Goal: Task Accomplishment & Management: Complete application form

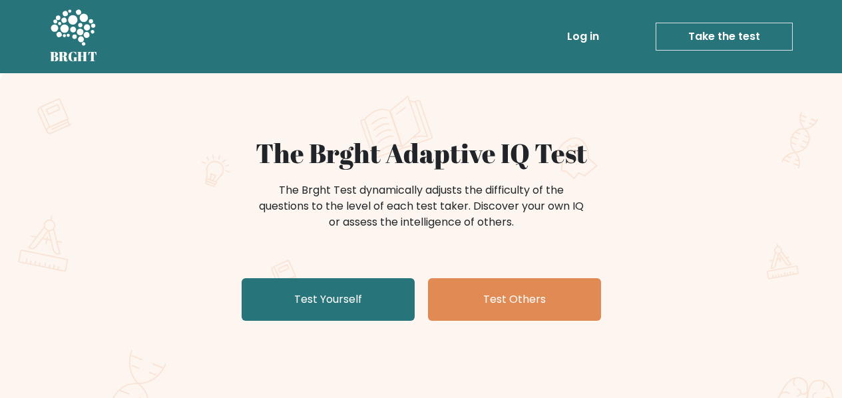
scroll to position [41, 0]
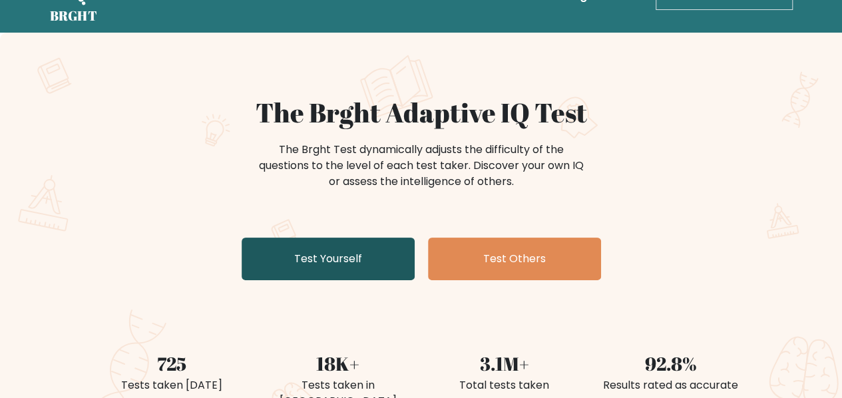
click at [282, 252] on link "Test Yourself" at bounding box center [328, 259] width 173 height 43
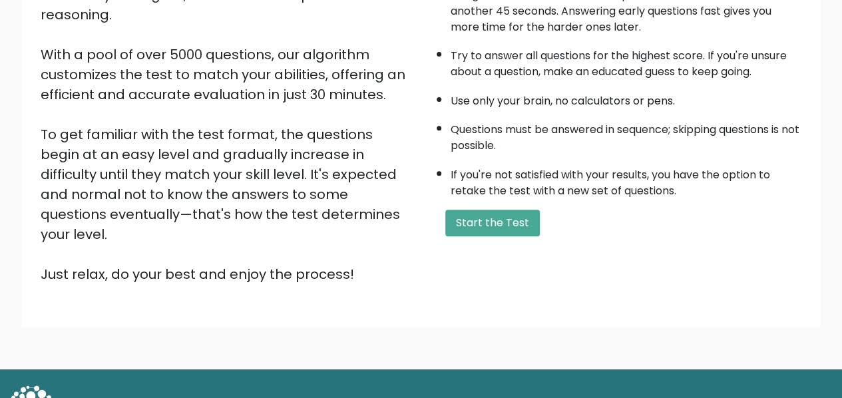
scroll to position [212, 0]
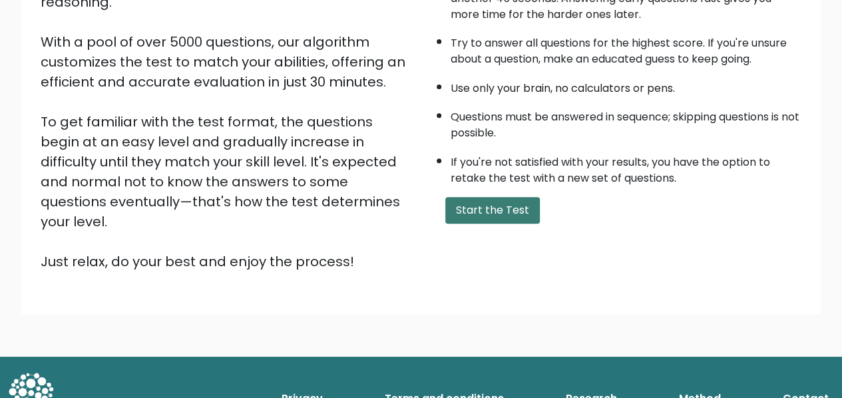
click at [472, 207] on button "Start the Test" at bounding box center [492, 210] width 94 height 27
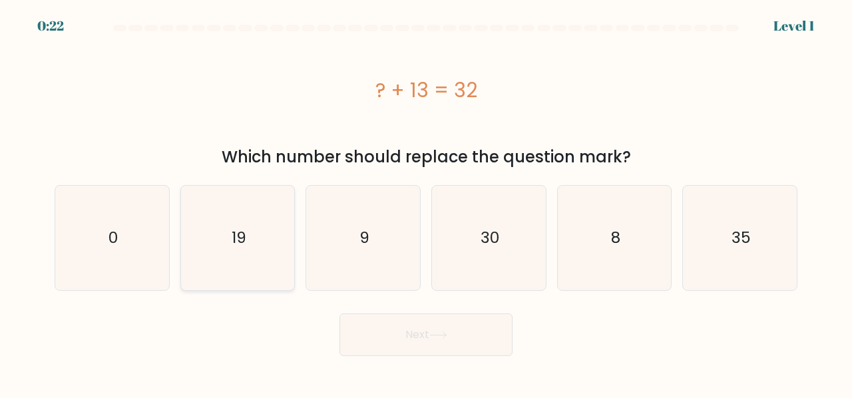
click at [258, 227] on icon "19" at bounding box center [238, 238] width 104 height 104
click at [426, 202] on input "b. 19" at bounding box center [426, 200] width 1 height 3
radio input "true"
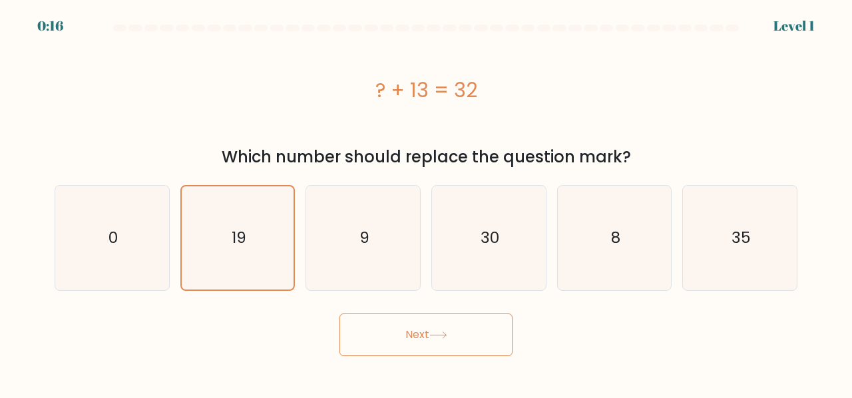
click at [450, 335] on button "Next" at bounding box center [425, 334] width 173 height 43
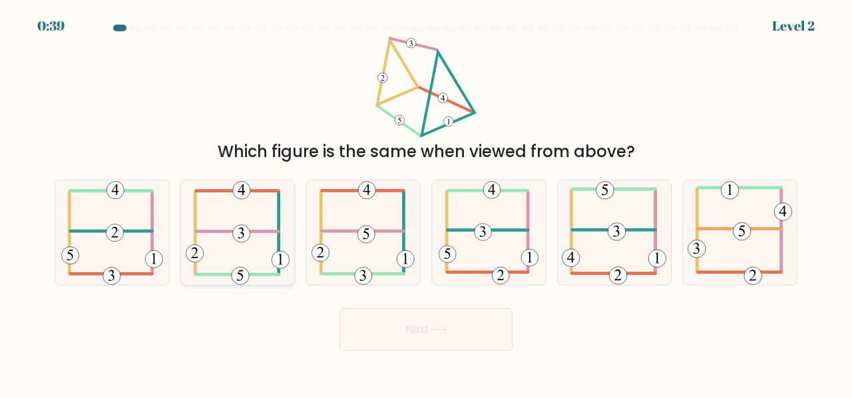
click at [237, 242] on icon at bounding box center [238, 232] width 104 height 104
click at [426, 202] on input "b." at bounding box center [426, 200] width 1 height 3
radio input "true"
click at [447, 339] on button "Next" at bounding box center [425, 329] width 173 height 43
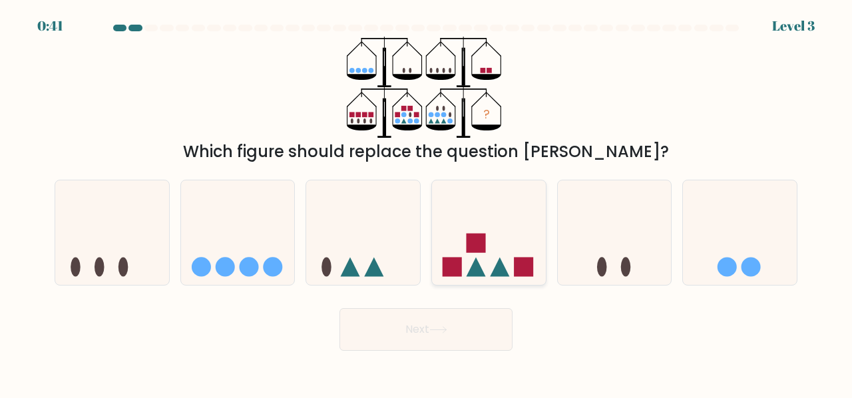
click at [462, 267] on icon at bounding box center [489, 233] width 114 height 94
click at [427, 202] on input "d." at bounding box center [426, 200] width 1 height 3
radio input "true"
click at [452, 342] on button "Next" at bounding box center [425, 329] width 173 height 43
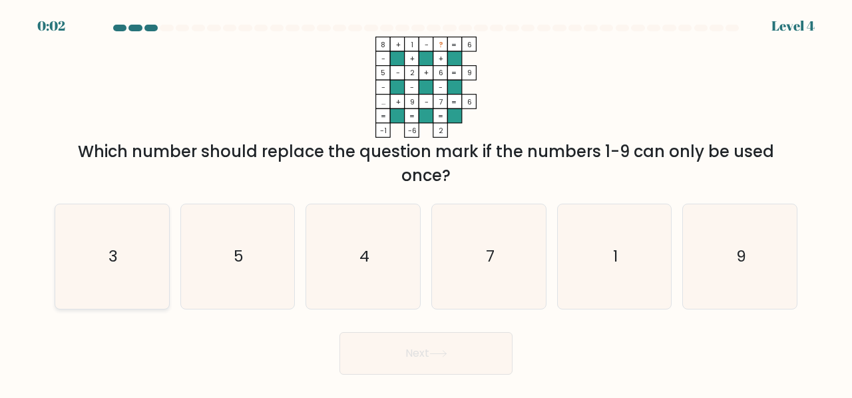
click at [122, 256] on icon "3" at bounding box center [112, 256] width 104 height 104
click at [426, 202] on input "a. 3" at bounding box center [426, 200] width 1 height 3
radio input "true"
click at [383, 367] on button "Next" at bounding box center [425, 353] width 173 height 43
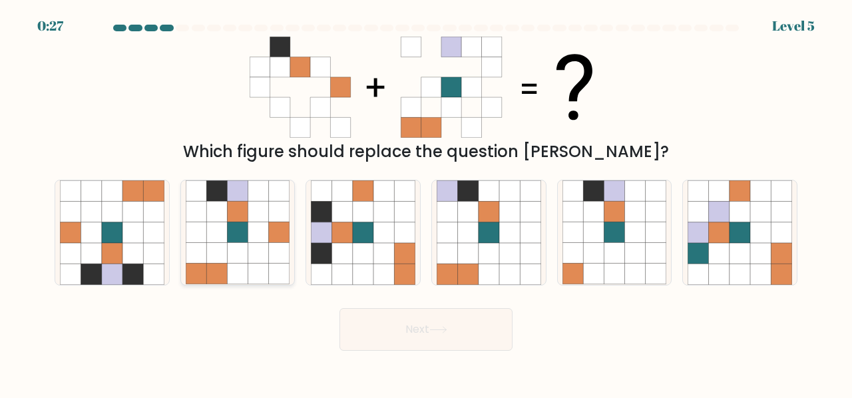
click at [182, 205] on div at bounding box center [237, 233] width 115 height 106
click at [426, 202] on input "b." at bounding box center [426, 200] width 1 height 3
radio input "true"
click at [378, 317] on button "Next" at bounding box center [425, 329] width 173 height 43
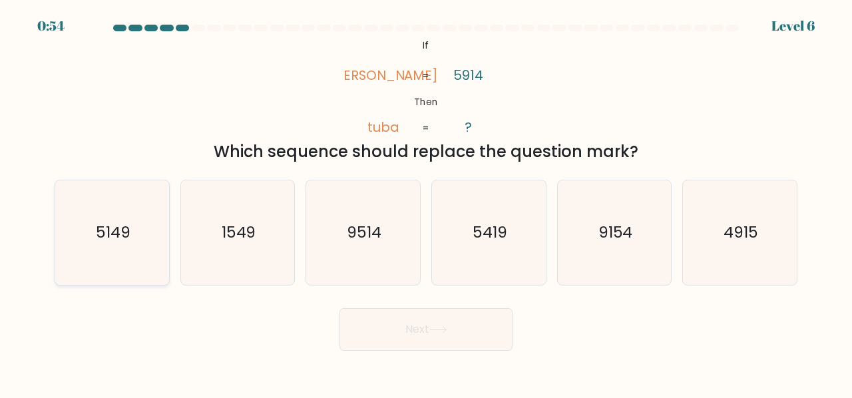
click at [97, 240] on text "5149" at bounding box center [113, 232] width 35 height 22
click at [426, 202] on input "a. 5149" at bounding box center [426, 200] width 1 height 3
radio input "true"
click at [355, 347] on button "Next" at bounding box center [425, 329] width 173 height 43
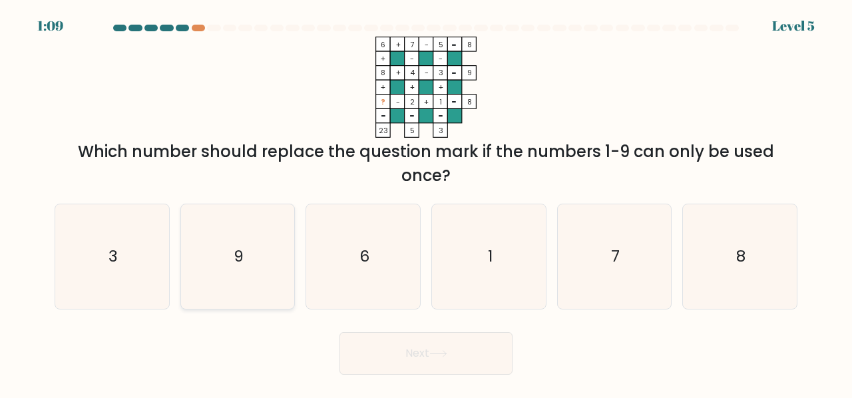
click at [240, 276] on icon "9" at bounding box center [238, 256] width 104 height 104
click at [426, 202] on input "b. 9" at bounding box center [426, 200] width 1 height 3
radio input "true"
click at [391, 354] on button "Next" at bounding box center [425, 353] width 173 height 43
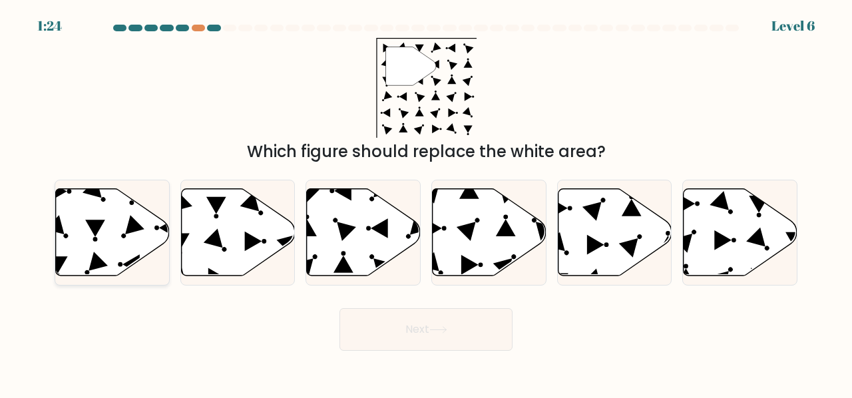
click at [115, 196] on icon at bounding box center [113, 231] width 114 height 87
click at [426, 199] on input "a." at bounding box center [426, 200] width 1 height 3
radio input "true"
click at [455, 330] on button "Next" at bounding box center [425, 329] width 173 height 43
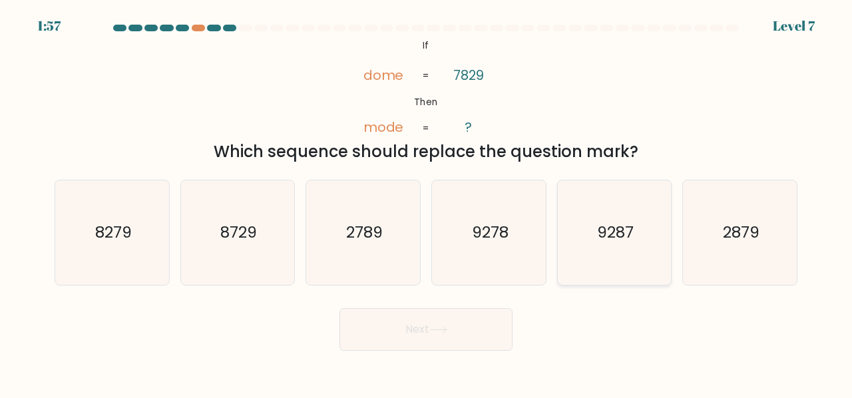
click at [615, 210] on icon "9287" at bounding box center [614, 232] width 104 height 104
click at [427, 202] on input "e. 9287" at bounding box center [426, 200] width 1 height 3
radio input "true"
click at [444, 337] on button "Next" at bounding box center [425, 329] width 173 height 43
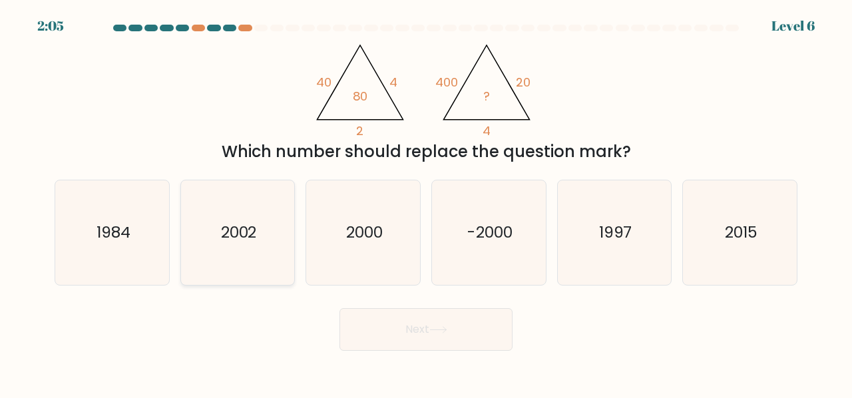
click at [254, 228] on text "2002" at bounding box center [239, 232] width 36 height 22
click at [426, 202] on input "b. 2002" at bounding box center [426, 200] width 1 height 3
radio input "true"
click at [380, 349] on button "Next" at bounding box center [425, 329] width 173 height 43
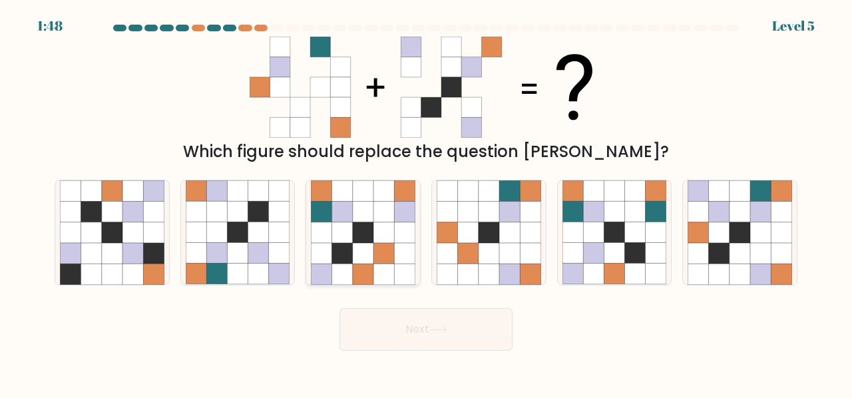
click at [317, 228] on icon at bounding box center [321, 232] width 21 height 21
click at [426, 202] on input "c." at bounding box center [426, 200] width 1 height 3
radio input "true"
click at [440, 339] on button "Next" at bounding box center [425, 329] width 173 height 43
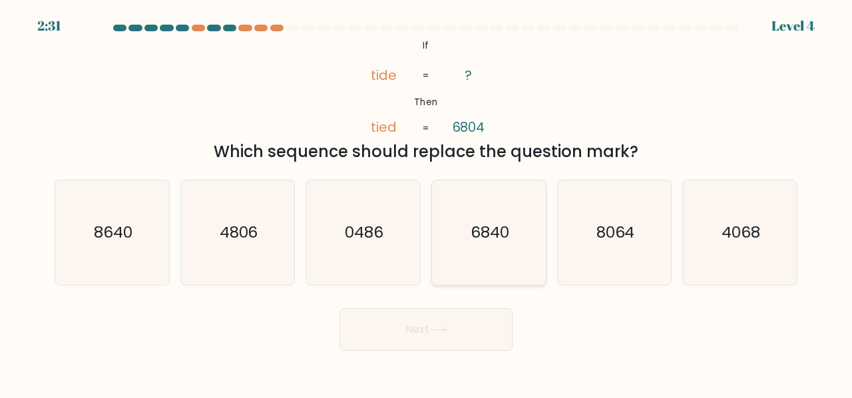
click at [500, 263] on icon "6840" at bounding box center [489, 232] width 104 height 104
click at [427, 202] on input "d. 6840" at bounding box center [426, 200] width 1 height 3
radio input "true"
click at [466, 331] on button "Next" at bounding box center [425, 329] width 173 height 43
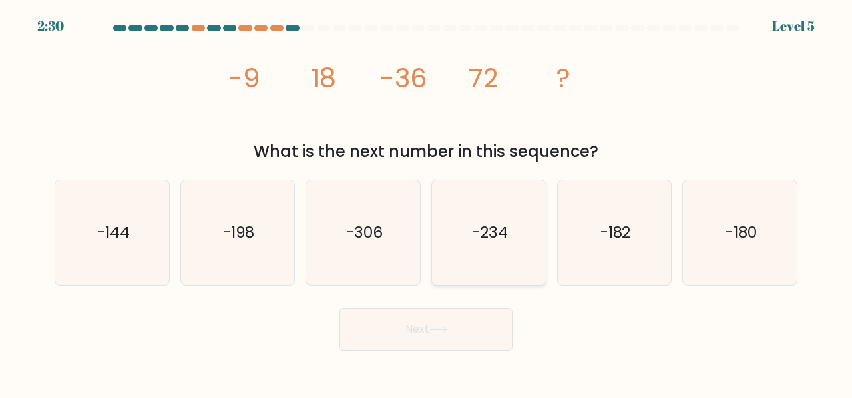
click at [503, 238] on text "-234" at bounding box center [490, 232] width 36 height 22
click at [427, 202] on input "d. -234" at bounding box center [426, 200] width 1 height 3
radio input "true"
click at [449, 338] on button "Next" at bounding box center [425, 329] width 173 height 43
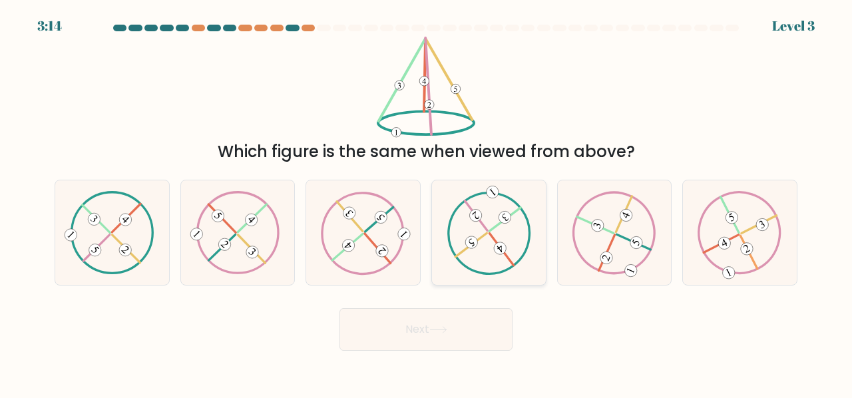
click at [500, 236] on icon at bounding box center [488, 232] width 85 height 83
click at [427, 202] on input "d." at bounding box center [426, 200] width 1 height 3
radio input "true"
click at [466, 343] on button "Next" at bounding box center [425, 329] width 173 height 43
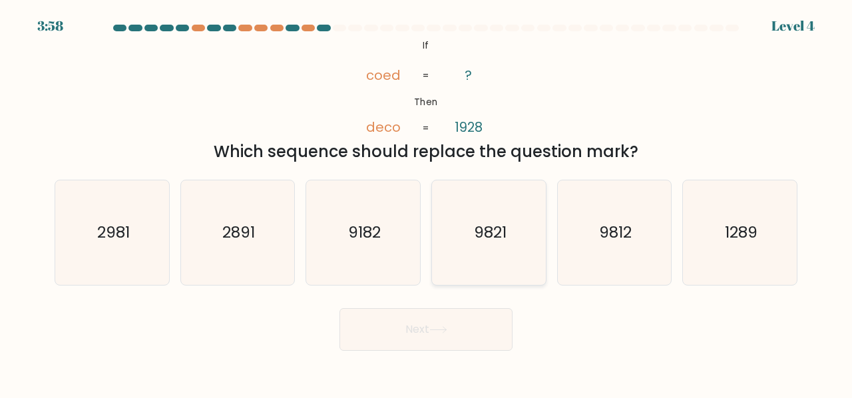
click at [504, 238] on text "9821" at bounding box center [489, 232] width 33 height 22
click at [427, 202] on input "d. 9821" at bounding box center [426, 200] width 1 height 3
radio input "true"
click at [453, 334] on button "Next" at bounding box center [425, 329] width 173 height 43
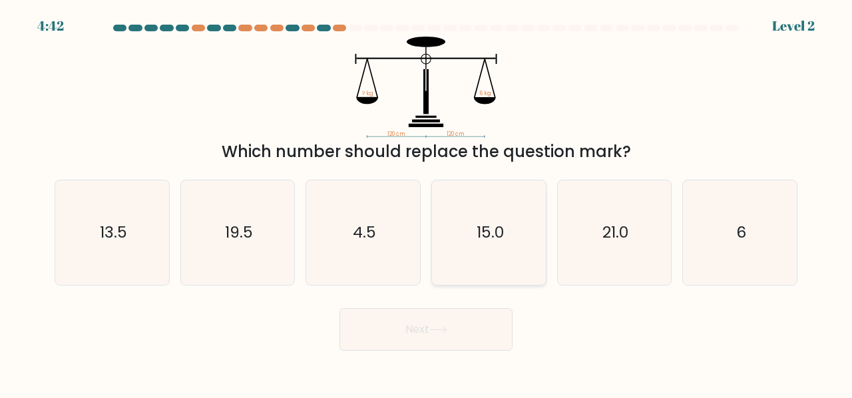
click at [509, 237] on icon "15.0" at bounding box center [489, 232] width 104 height 104
click at [427, 202] on input "d. 15.0" at bounding box center [426, 200] width 1 height 3
radio input "true"
click at [462, 337] on button "Next" at bounding box center [425, 329] width 173 height 43
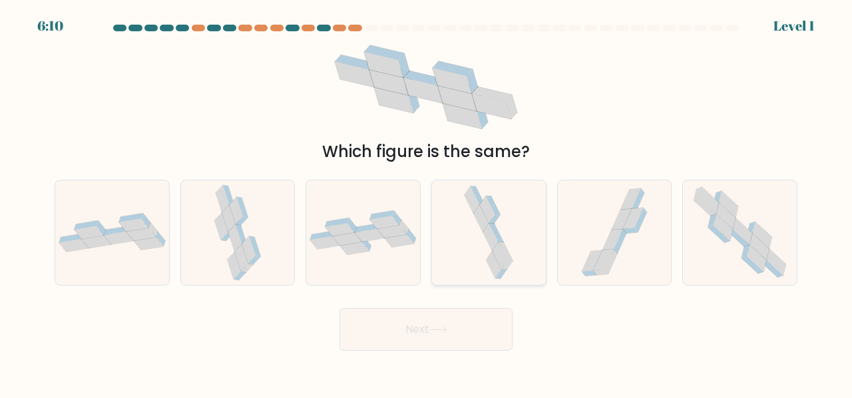
click at [509, 249] on icon at bounding box center [488, 232] width 55 height 104
click at [427, 202] on input "d." at bounding box center [426, 200] width 1 height 3
radio input "true"
click at [739, 262] on icon at bounding box center [740, 232] width 106 height 104
click at [427, 202] on input "f." at bounding box center [426, 200] width 1 height 3
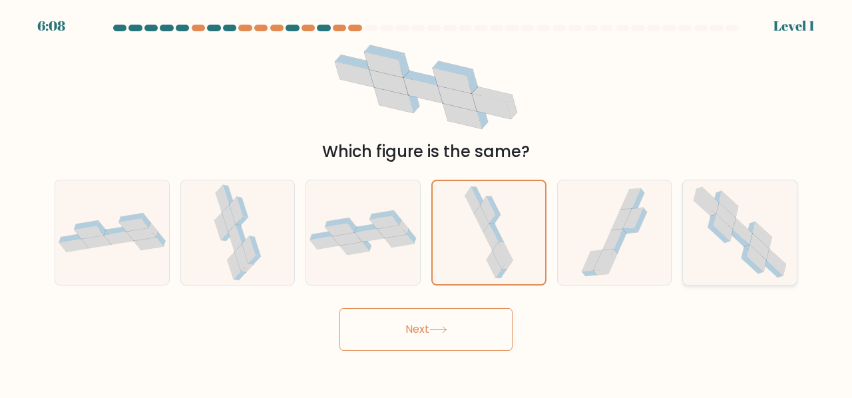
radio input "true"
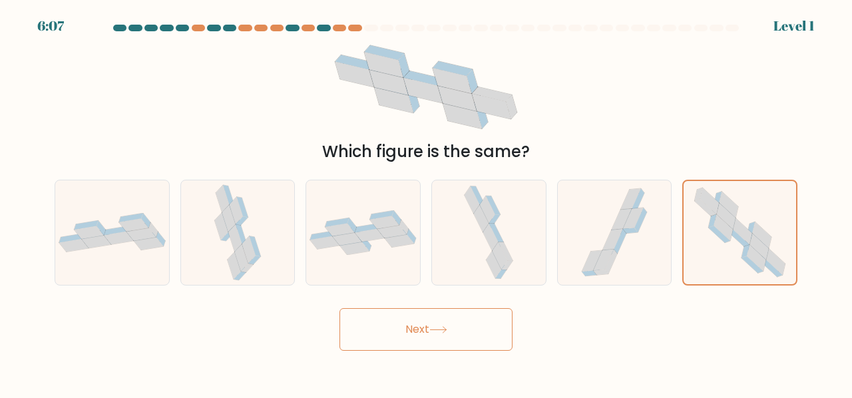
click at [460, 342] on button "Next" at bounding box center [425, 329] width 173 height 43
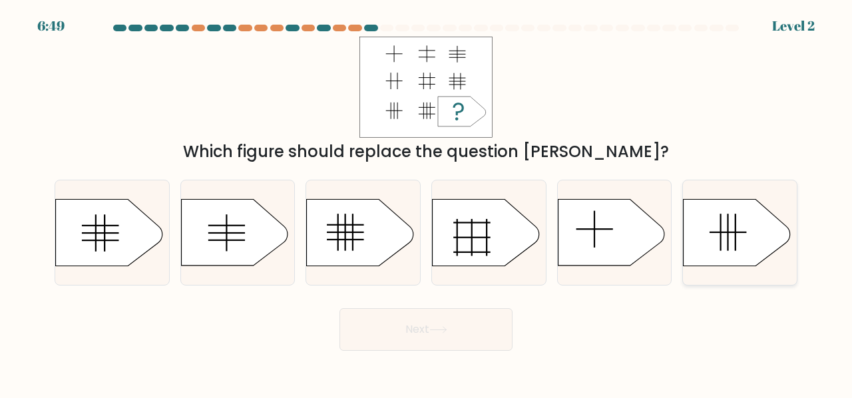
click at [741, 242] on icon at bounding box center [736, 233] width 106 height 67
click at [427, 202] on input "f." at bounding box center [426, 200] width 1 height 3
radio input "true"
click at [487, 323] on button "Next" at bounding box center [425, 329] width 173 height 43
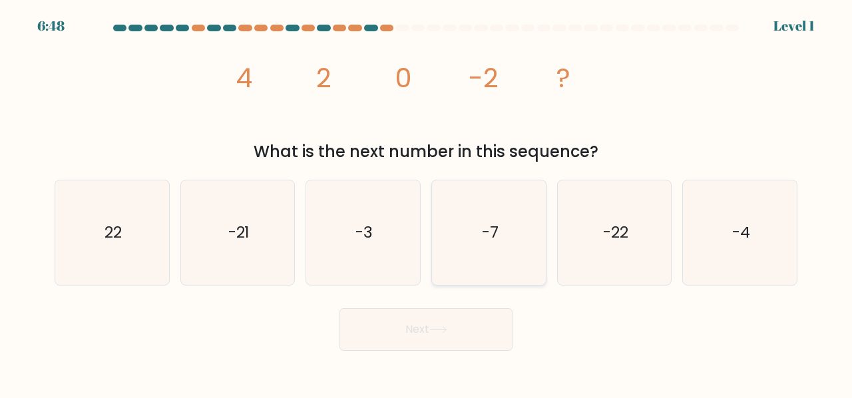
click at [544, 249] on div "-7" at bounding box center [488, 233] width 115 height 106
click at [427, 202] on input "d. -7" at bounding box center [426, 200] width 1 height 3
radio input "true"
click at [447, 349] on button "Next" at bounding box center [425, 329] width 173 height 43
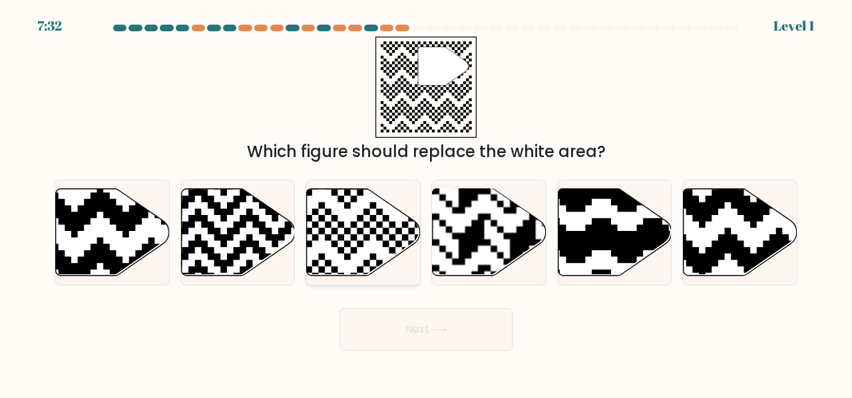
click at [369, 249] on icon at bounding box center [364, 231] width 114 height 87
click at [426, 202] on input "c." at bounding box center [426, 200] width 1 height 3
radio input "true"
click at [389, 326] on button "Next" at bounding box center [425, 329] width 173 height 43
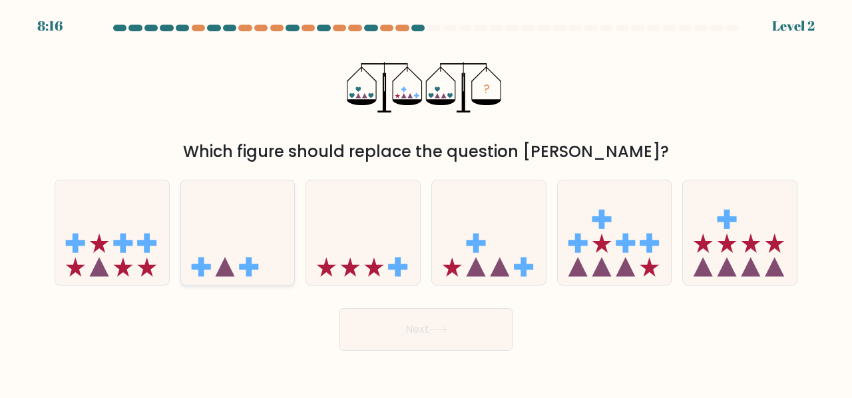
click at [267, 249] on icon at bounding box center [238, 233] width 114 height 94
click at [426, 202] on input "b." at bounding box center [426, 200] width 1 height 3
radio input "true"
click at [418, 337] on button "Next" at bounding box center [425, 329] width 173 height 43
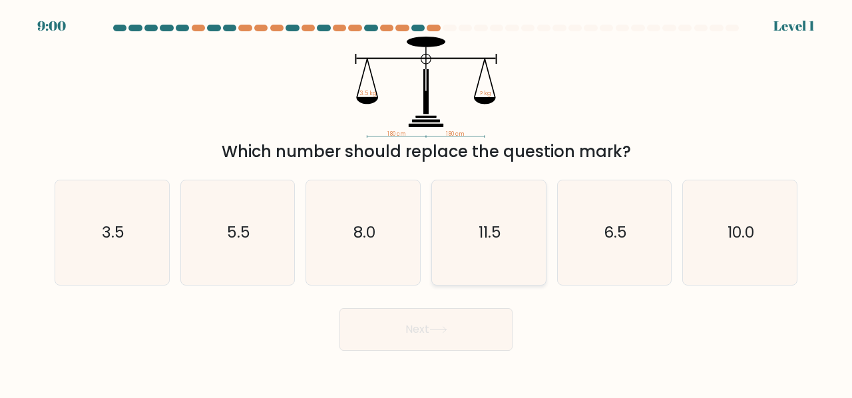
click at [458, 236] on icon "11.5" at bounding box center [489, 232] width 104 height 104
click at [427, 202] on input "d. 11.5" at bounding box center [426, 200] width 1 height 3
radio input "true"
click at [421, 324] on button "Next" at bounding box center [425, 329] width 173 height 43
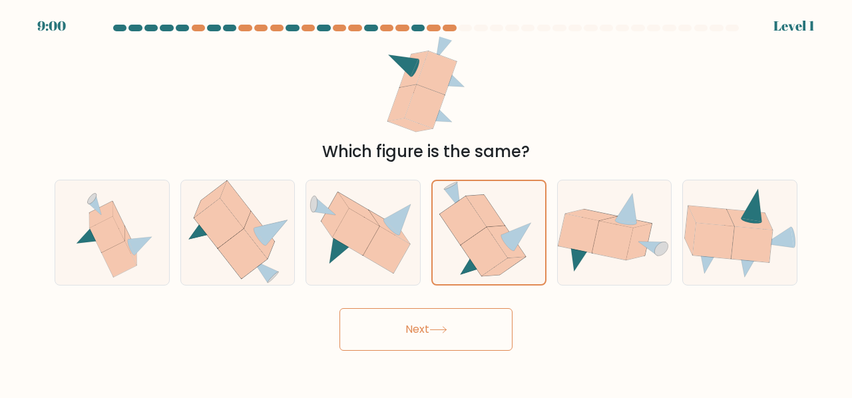
click at [425, 337] on button "Next" at bounding box center [425, 329] width 173 height 43
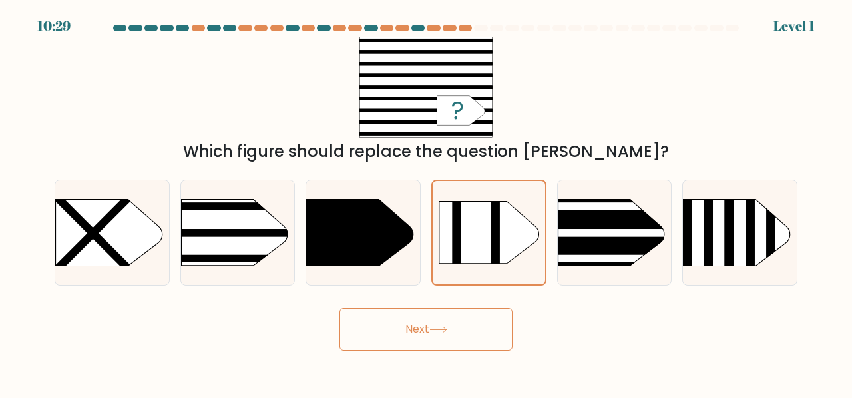
click at [446, 322] on button "Next" at bounding box center [425, 329] width 173 height 43
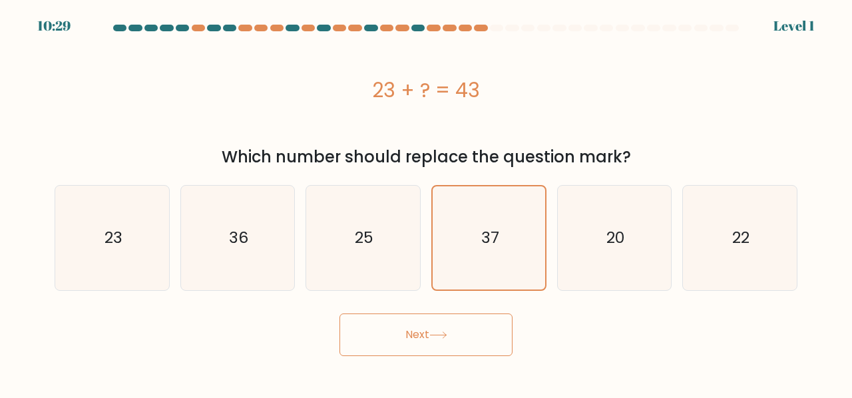
click at [458, 322] on button "Next" at bounding box center [425, 334] width 173 height 43
click at [498, 254] on icon "37" at bounding box center [488, 237] width 103 height 103
click at [427, 202] on input "d. 37" at bounding box center [426, 200] width 1 height 3
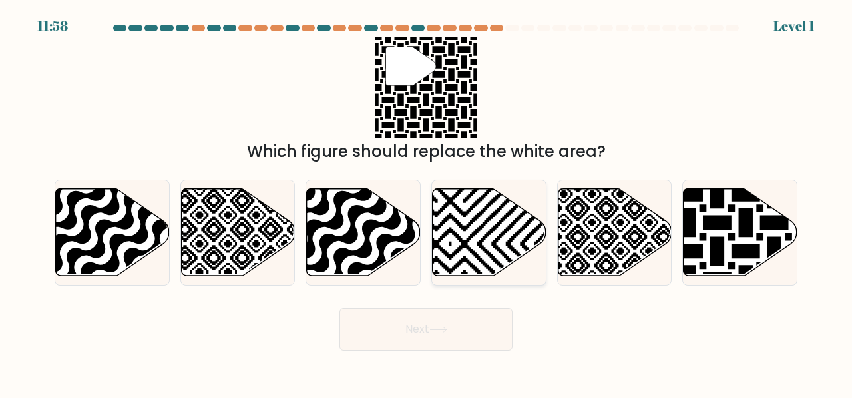
click at [480, 255] on icon at bounding box center [490, 231] width 114 height 87
click at [427, 202] on input "d." at bounding box center [426, 200] width 1 height 3
radio input "true"
click at [422, 337] on button "Next" at bounding box center [425, 329] width 173 height 43
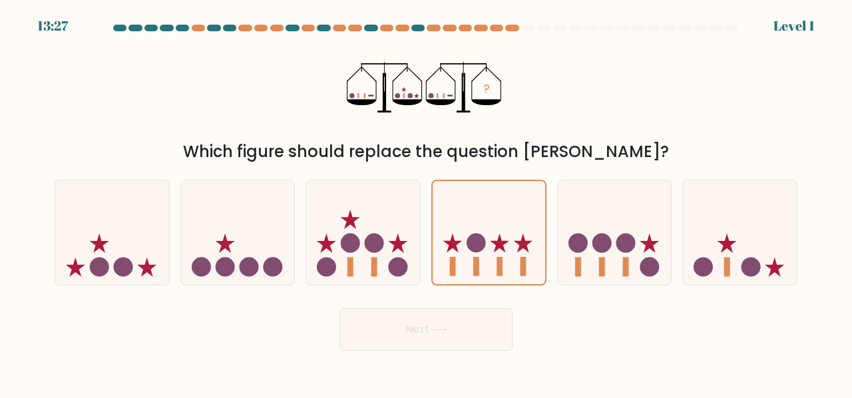
click at [421, 329] on button "Next" at bounding box center [425, 329] width 173 height 43
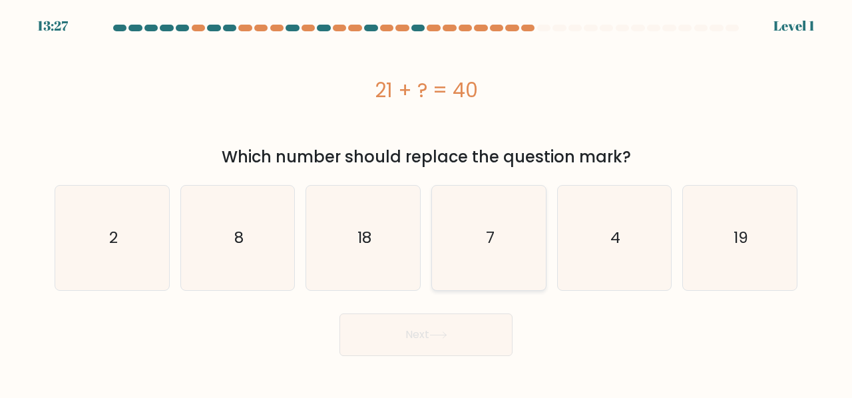
click at [474, 263] on icon "7" at bounding box center [489, 238] width 104 height 104
click at [427, 202] on input "d. 7" at bounding box center [426, 200] width 1 height 3
radio input "true"
click at [426, 325] on button "Next" at bounding box center [425, 334] width 173 height 43
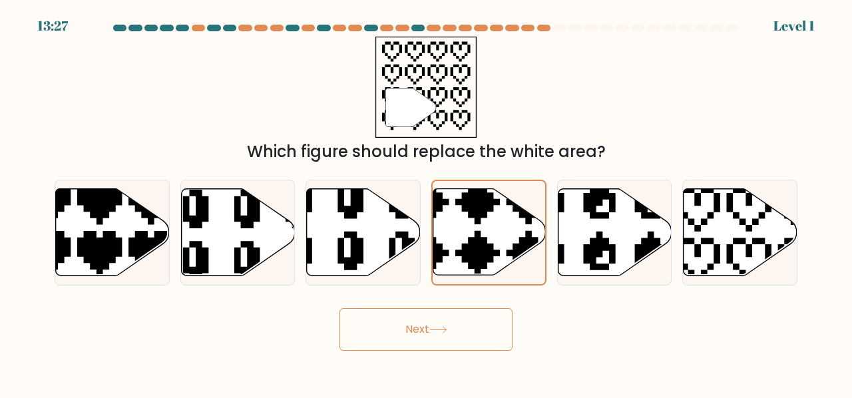
click at [426, 330] on button "Next" at bounding box center [425, 329] width 173 height 43
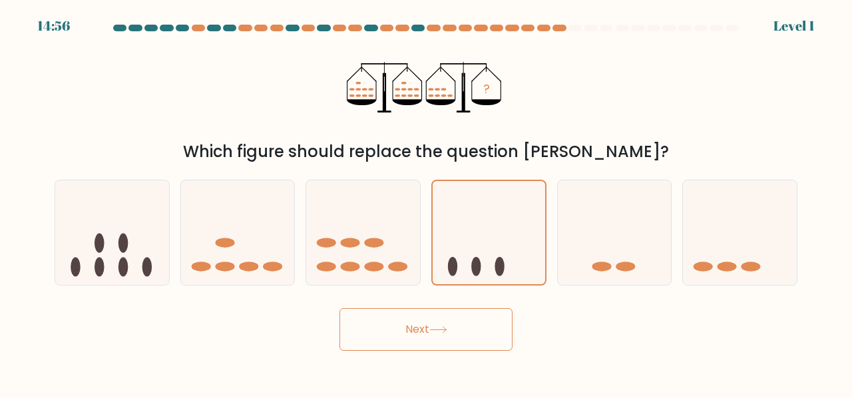
click at [432, 327] on button "Next" at bounding box center [425, 329] width 173 height 43
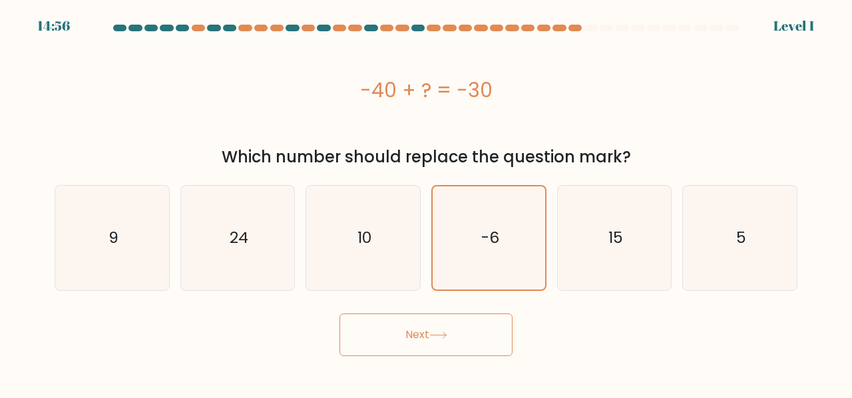
click at [429, 335] on button "Next" at bounding box center [425, 334] width 173 height 43
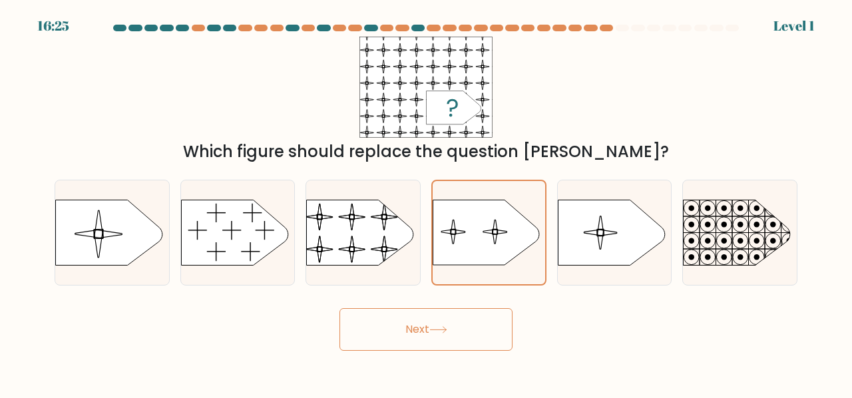
click at [426, 313] on button "Next" at bounding box center [425, 329] width 173 height 43
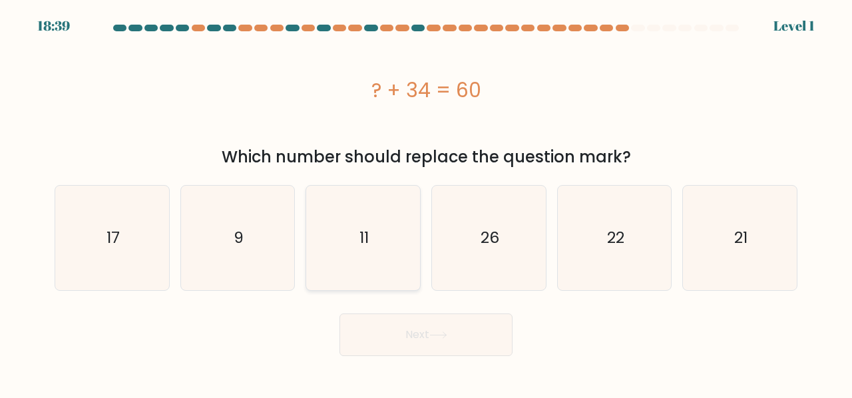
click at [366, 267] on icon "11" at bounding box center [363, 238] width 104 height 104
click at [426, 202] on input "c. 11" at bounding box center [426, 200] width 1 height 3
radio input "true"
click at [386, 329] on button "Next" at bounding box center [425, 334] width 173 height 43
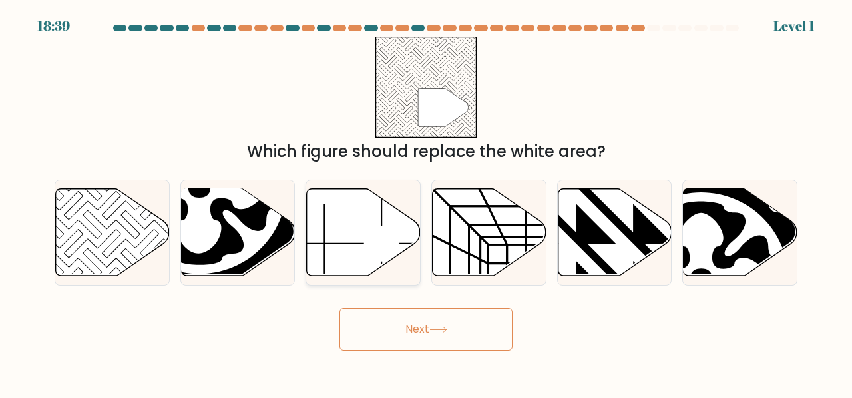
click at [362, 278] on div at bounding box center [362, 233] width 115 height 106
click at [426, 202] on input "c." at bounding box center [426, 200] width 1 height 3
radio input "true"
click at [393, 349] on button "Next" at bounding box center [425, 329] width 173 height 43
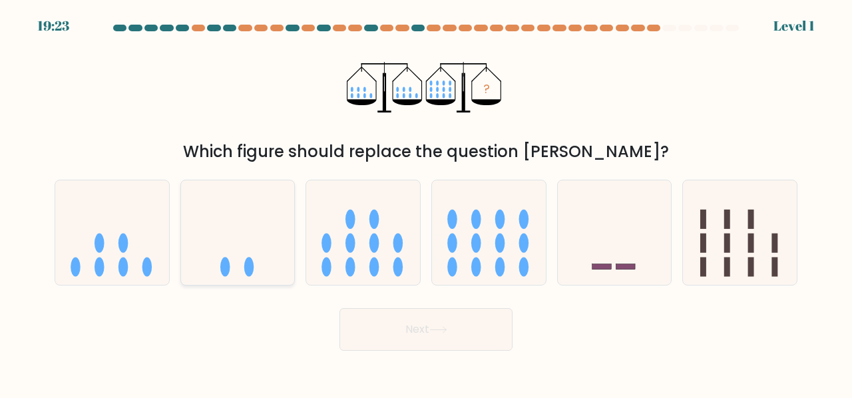
click at [280, 260] on icon at bounding box center [238, 233] width 114 height 94
click at [426, 202] on input "b." at bounding box center [426, 200] width 1 height 3
radio input "true"
click at [416, 339] on button "Next" at bounding box center [425, 329] width 173 height 43
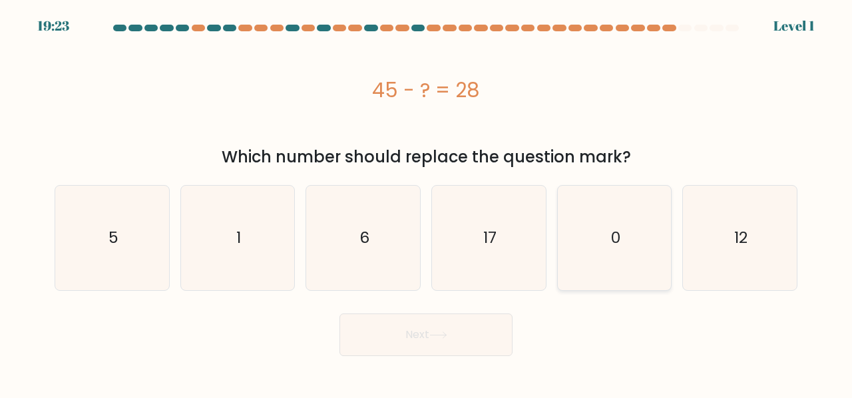
click at [566, 281] on icon "0" at bounding box center [614, 238] width 104 height 104
click at [427, 202] on input "e. 0" at bounding box center [426, 200] width 1 height 3
radio input "true"
click at [484, 352] on button "Next" at bounding box center [425, 334] width 173 height 43
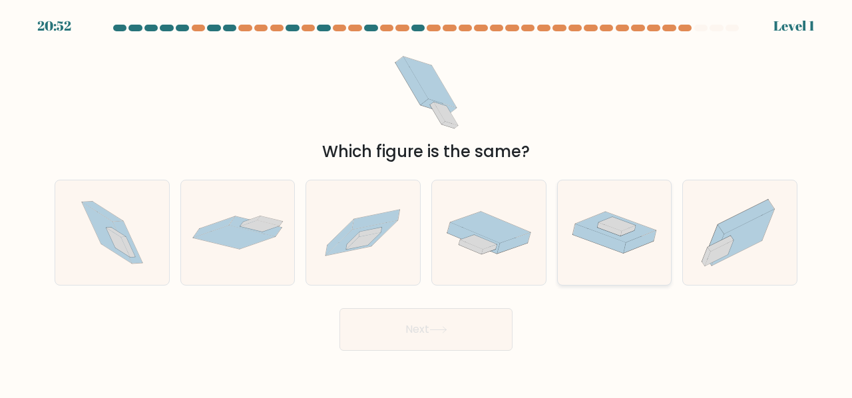
click at [657, 275] on div at bounding box center [614, 233] width 115 height 106
click at [427, 202] on input "e." at bounding box center [426, 200] width 1 height 3
radio input "true"
click at [491, 342] on button "Next" at bounding box center [425, 329] width 173 height 43
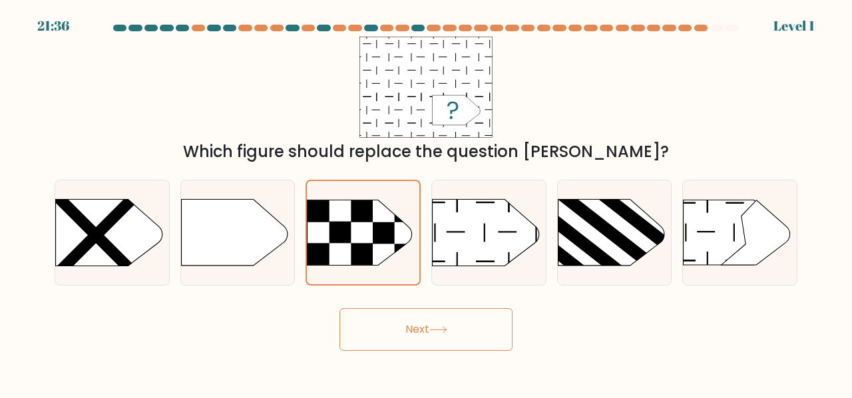
click at [403, 344] on button "Next" at bounding box center [425, 329] width 173 height 43
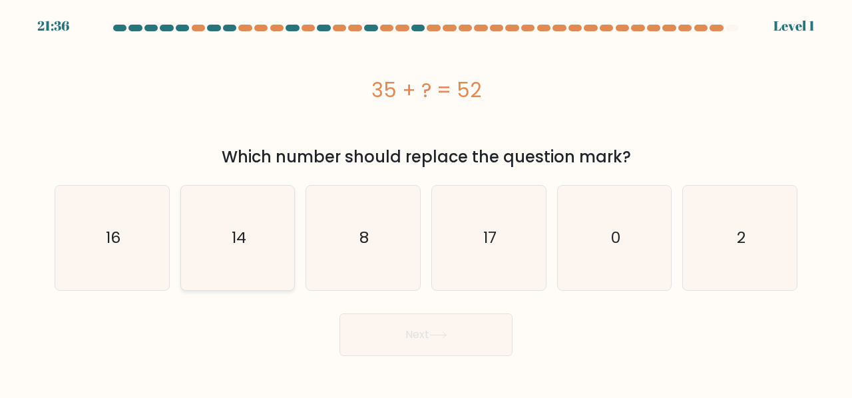
click at [221, 256] on icon "14" at bounding box center [238, 238] width 104 height 104
click at [426, 202] on input "b. 14" at bounding box center [426, 200] width 1 height 3
radio input "true"
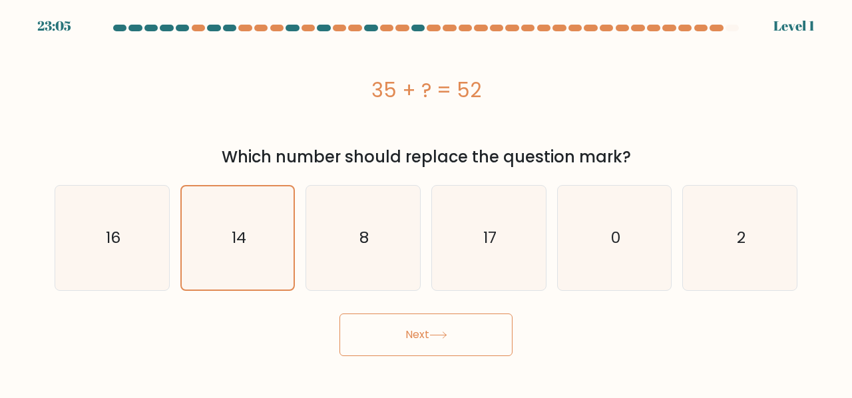
click at [390, 326] on button "Next" at bounding box center [425, 334] width 173 height 43
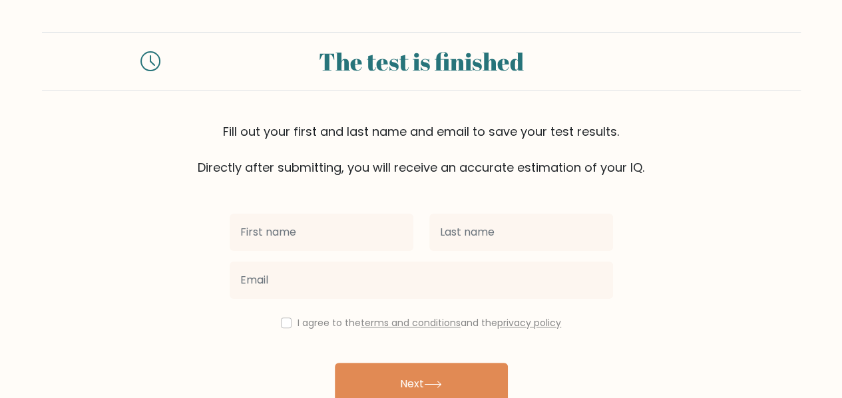
type input "barnosha0922@gmail.com"
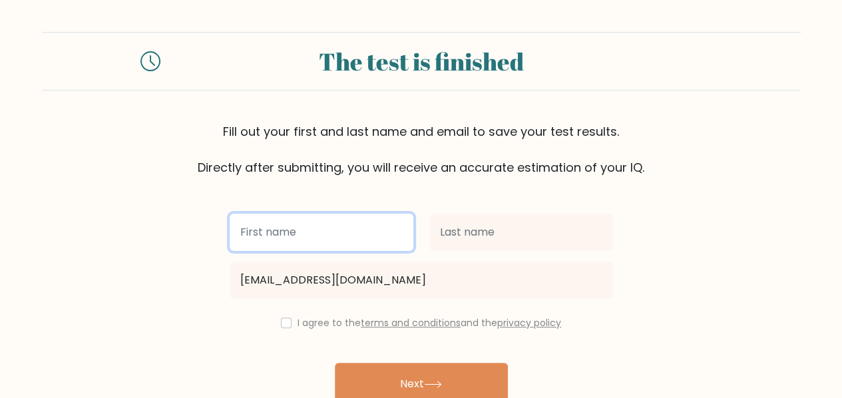
click at [335, 236] on input "text" at bounding box center [322, 232] width 184 height 37
type input "[PERSON_NAME]"
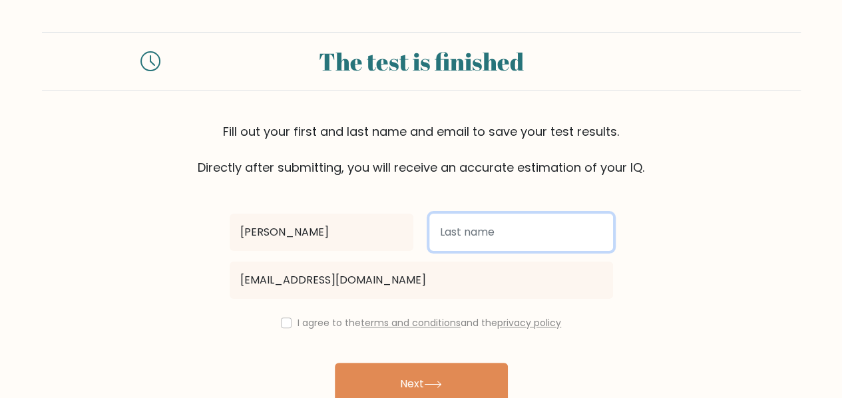
click at [460, 224] on input "text" at bounding box center [521, 232] width 184 height 37
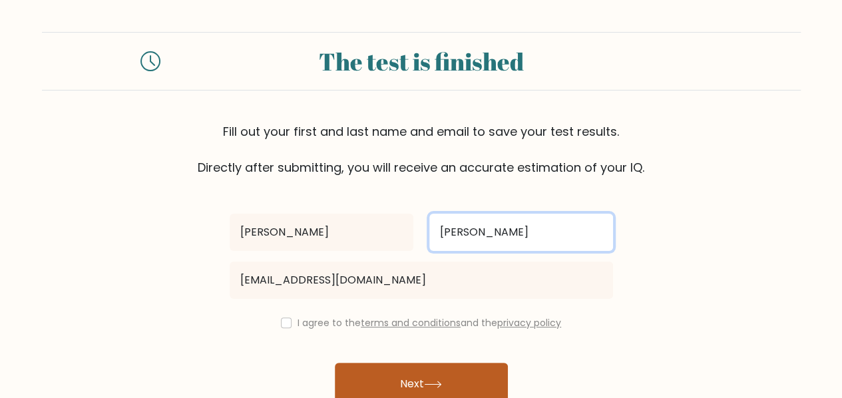
type input "Karimova"
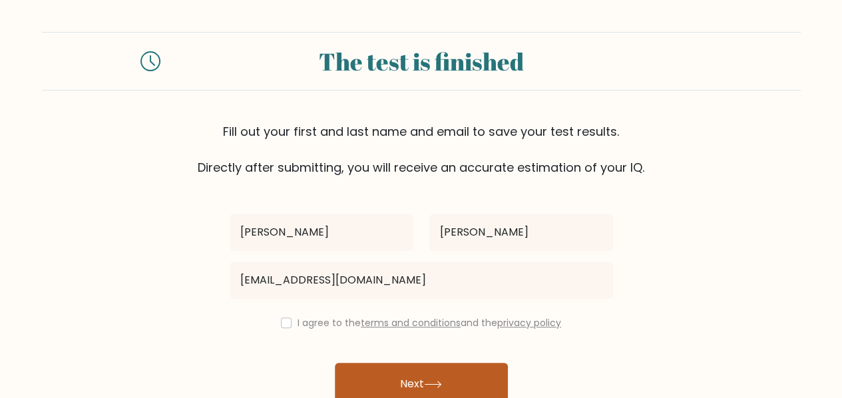
click at [415, 377] on button "Next" at bounding box center [421, 384] width 173 height 43
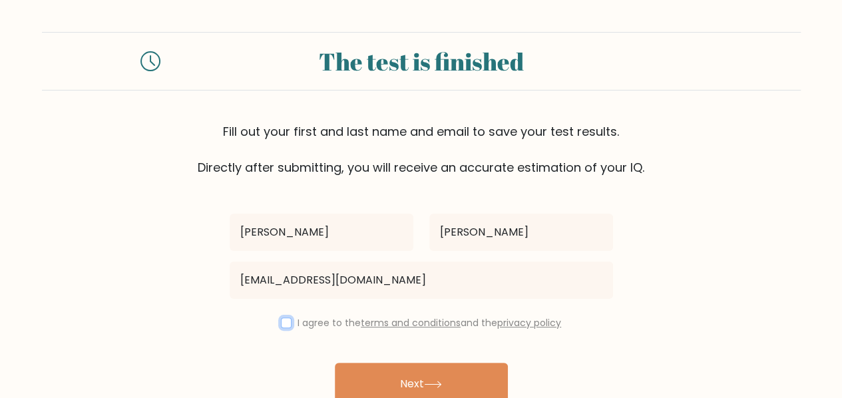
click at [287, 324] on input "checkbox" at bounding box center [286, 322] width 11 height 11
checkbox input "true"
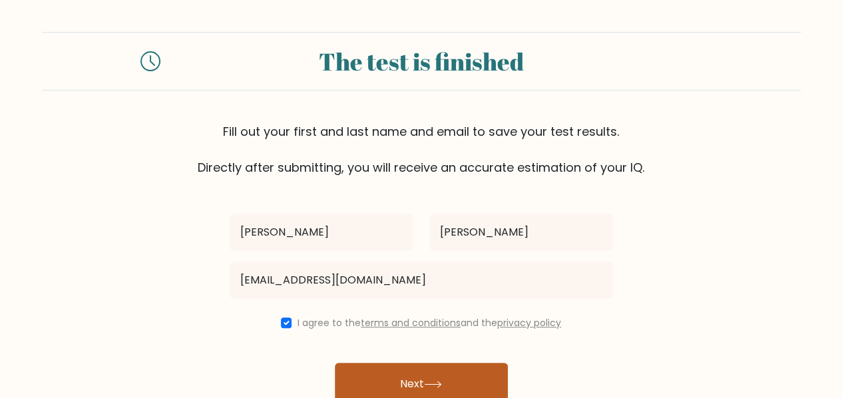
click at [430, 382] on icon at bounding box center [433, 384] width 18 height 7
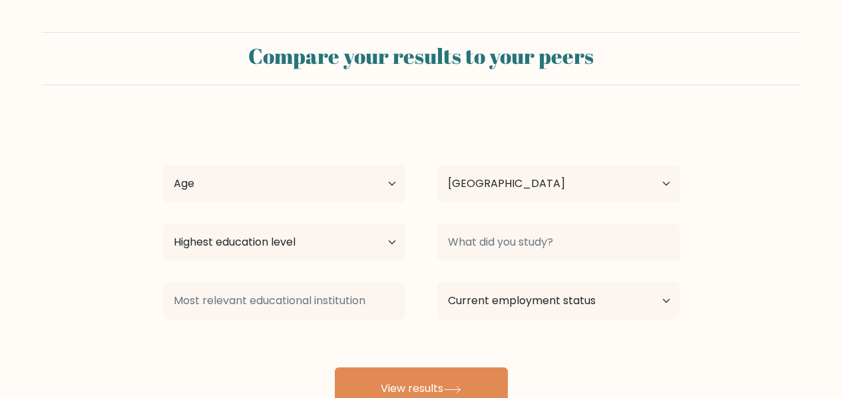
select select "UZ"
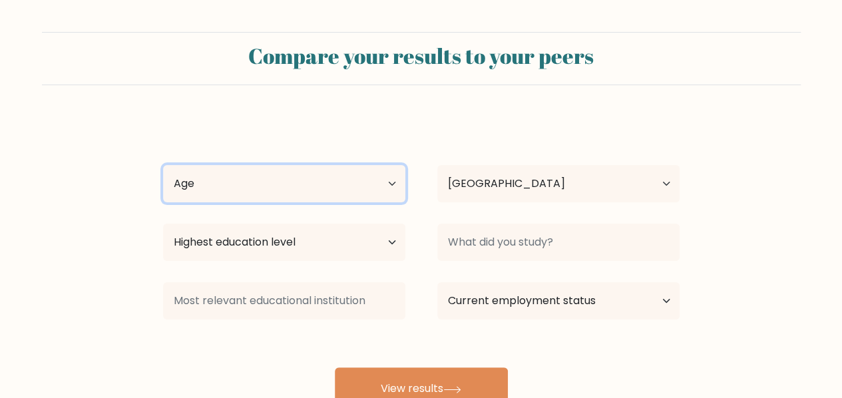
click at [389, 184] on select "Age Under 18 years old 18-24 years old 25-34 years old 35-44 years old 45-54 ye…" at bounding box center [284, 183] width 242 height 37
select select "18_24"
click at [163, 165] on select "Age Under 18 years old 18-24 years old 25-34 years old 35-44 years old 45-54 ye…" at bounding box center [284, 183] width 242 height 37
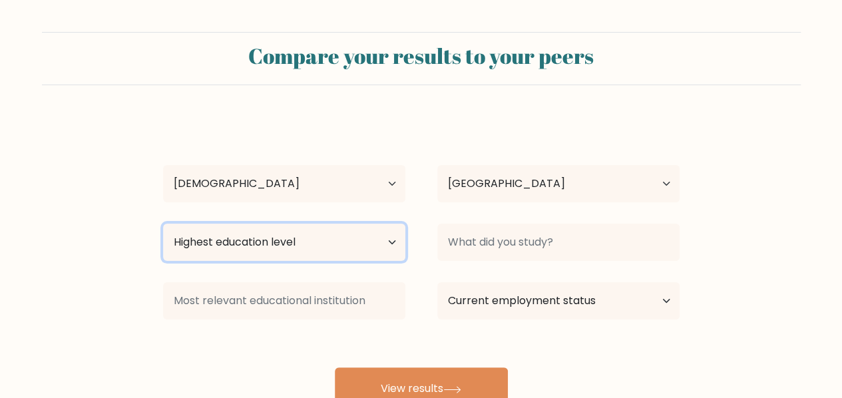
click at [313, 250] on select "Highest education level No schooling Primary Lower Secondary Upper Secondary Oc…" at bounding box center [284, 242] width 242 height 37
select select "bachelors_degree"
click at [163, 224] on select "Highest education level No schooling Primary Lower Secondary Upper Secondary Oc…" at bounding box center [284, 242] width 242 height 37
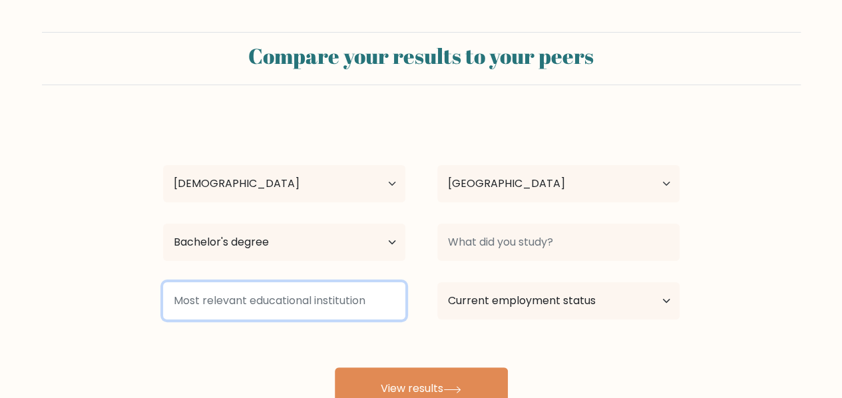
click at [291, 293] on input at bounding box center [284, 300] width 242 height 37
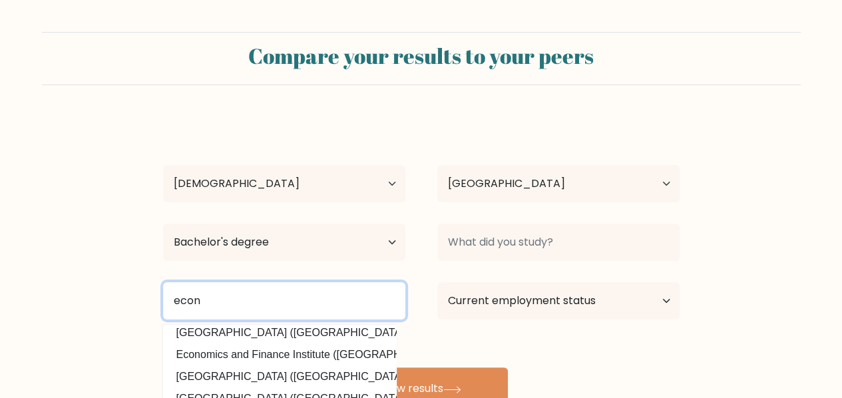
scroll to position [130, 0]
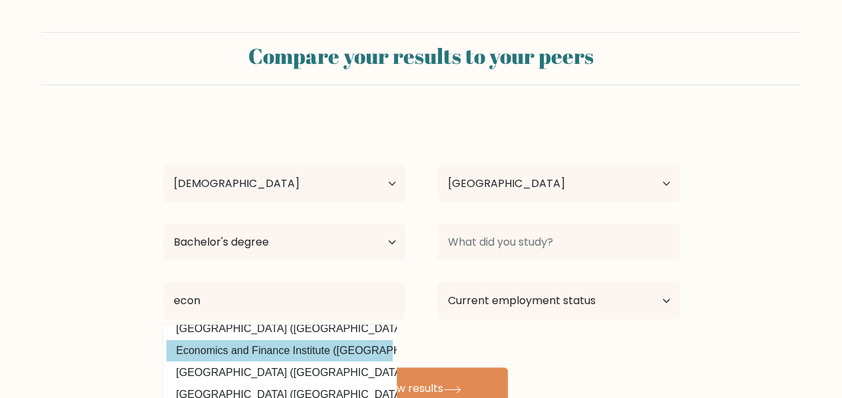
click at [321, 337] on div "Barno Karimova Age Under 18 years old 18-24 years old 25-34 years old 35-44 yea…" at bounding box center [421, 263] width 532 height 293
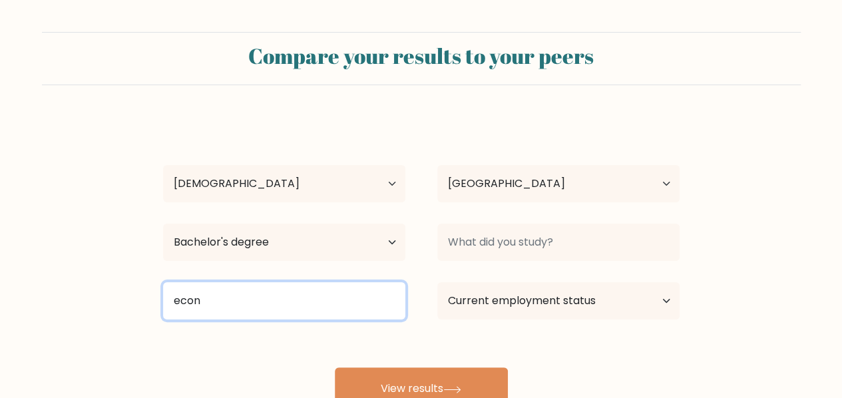
click at [327, 309] on input "econ" at bounding box center [284, 300] width 242 height 37
click at [342, 309] on input "econ" at bounding box center [284, 300] width 242 height 37
type input "e"
click at [343, 306] on input at bounding box center [284, 300] width 242 height 37
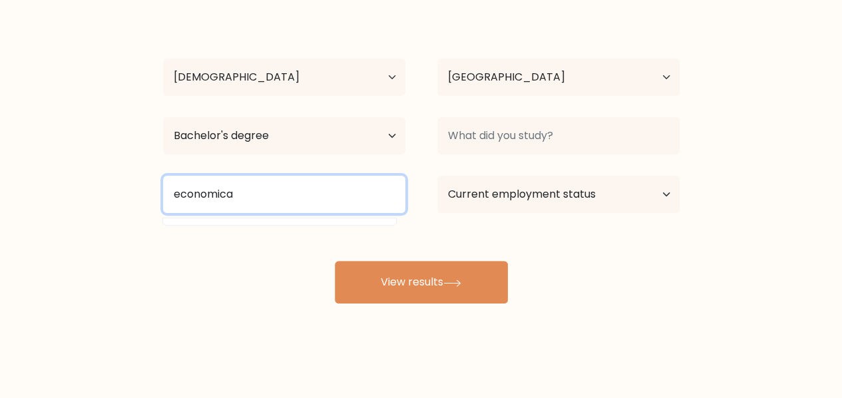
scroll to position [0, 0]
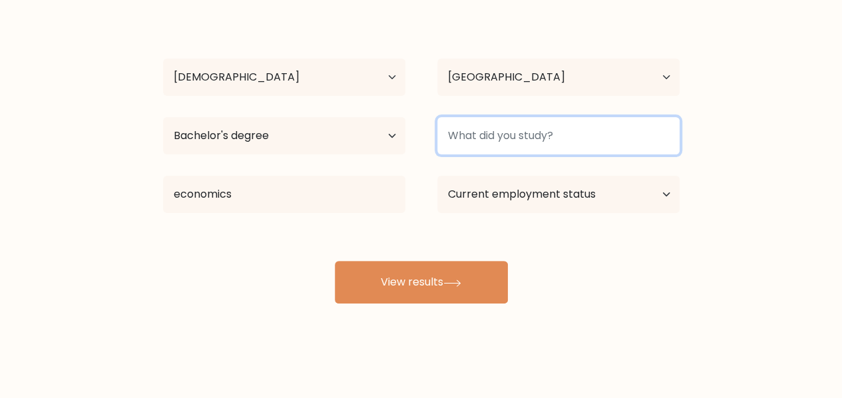
click at [507, 130] on input at bounding box center [558, 135] width 242 height 37
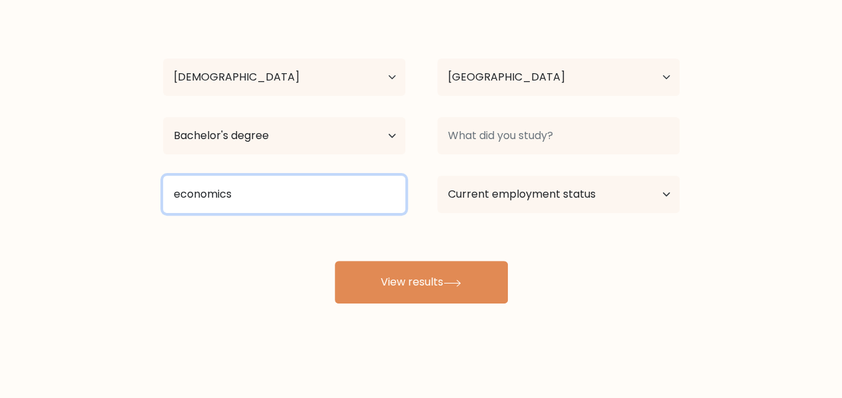
click at [375, 195] on input "economics" at bounding box center [284, 194] width 242 height 37
type input "e"
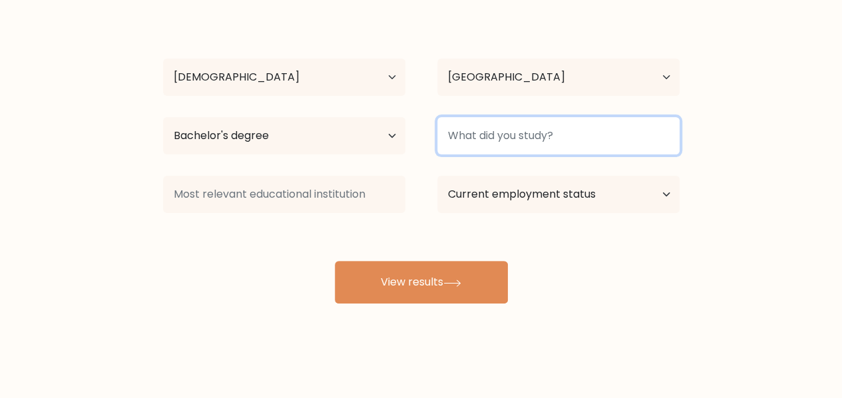
click at [488, 130] on input at bounding box center [558, 135] width 242 height 37
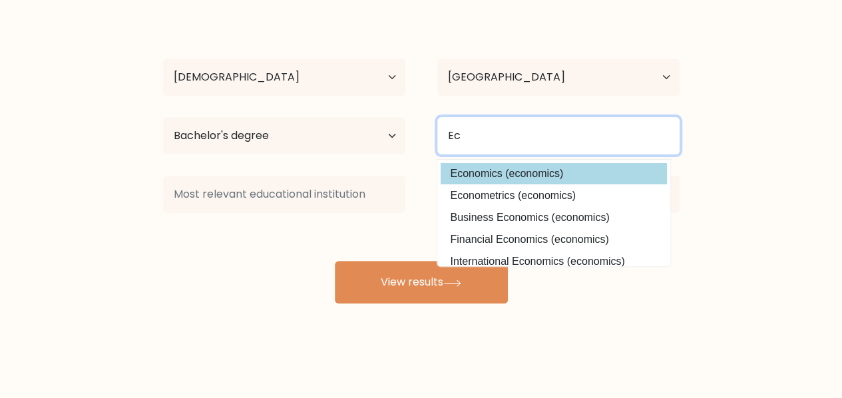
type input "Ec"
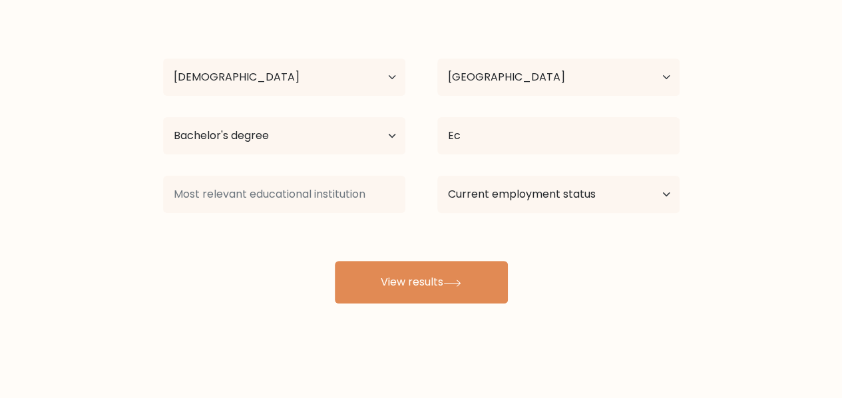
click at [500, 164] on div "Barno Karimova Age Under 18 years old 18-24 years old 25-34 years old 35-44 yea…" at bounding box center [421, 157] width 532 height 293
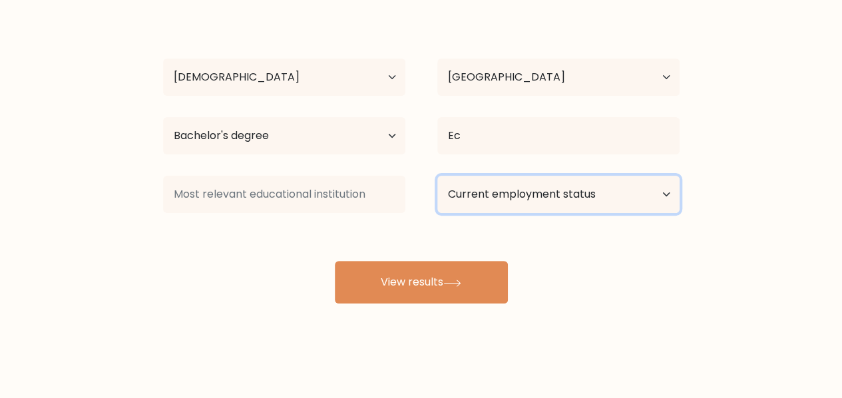
click at [472, 196] on select "Current employment status Employed Student Retired Other / prefer not to answer" at bounding box center [558, 194] width 242 height 37
select select "other"
click at [437, 176] on select "Current employment status Employed Student Retired Other / prefer not to answer" at bounding box center [558, 194] width 242 height 37
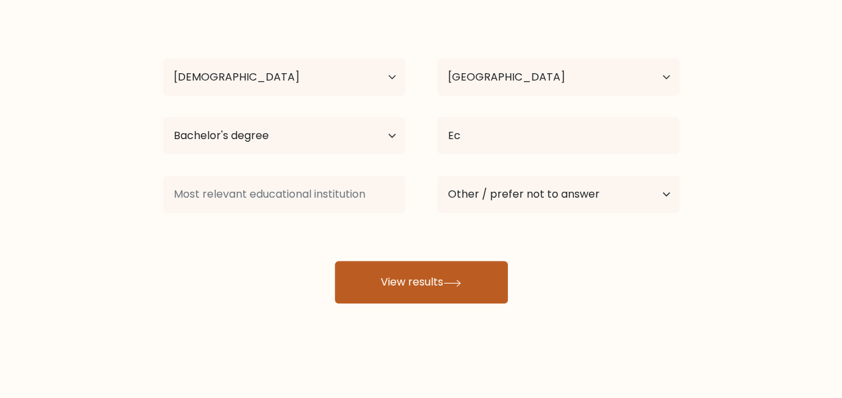
click at [421, 277] on button "View results" at bounding box center [421, 282] width 173 height 43
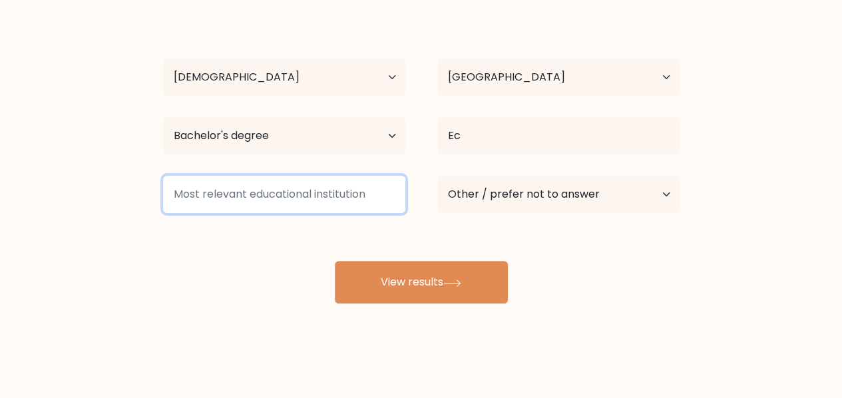
click at [356, 194] on input at bounding box center [284, 194] width 242 height 37
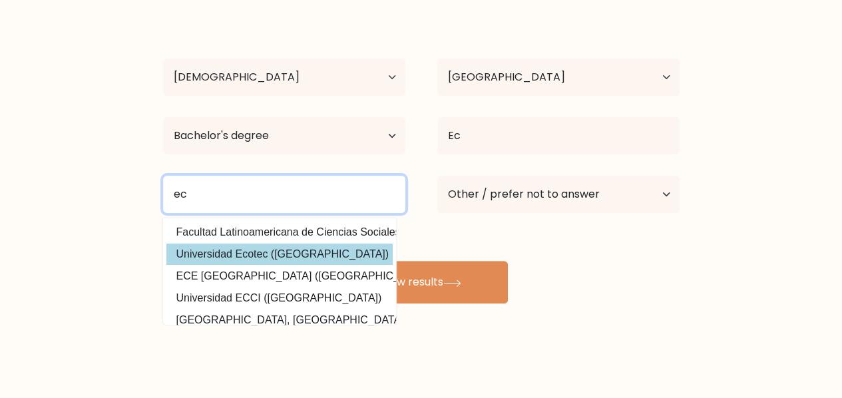
type input "ec"
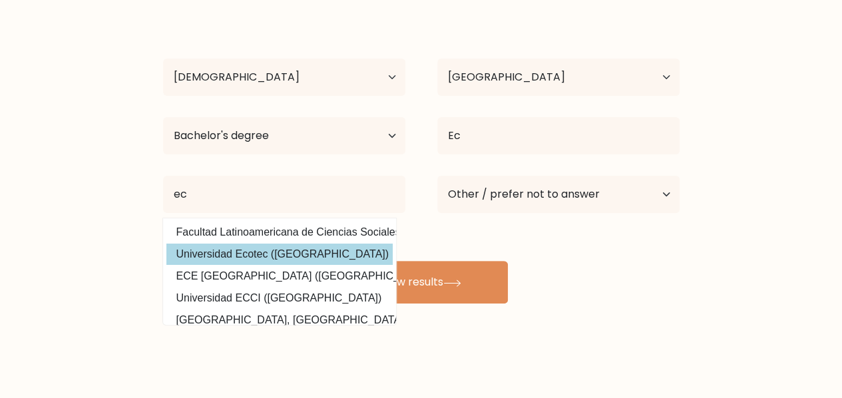
click at [299, 258] on div "Barno Karimova Age Under 18 years old 18-24 years old 25-34 years old 35-44 yea…" at bounding box center [421, 157] width 532 height 293
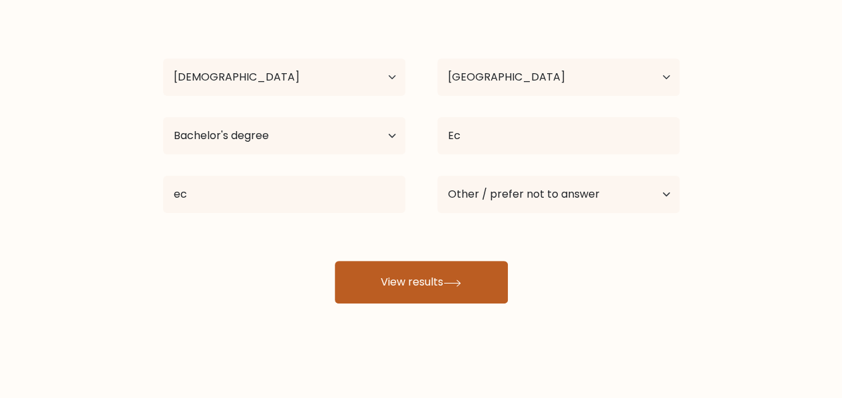
click at [364, 267] on button "View results" at bounding box center [421, 282] width 173 height 43
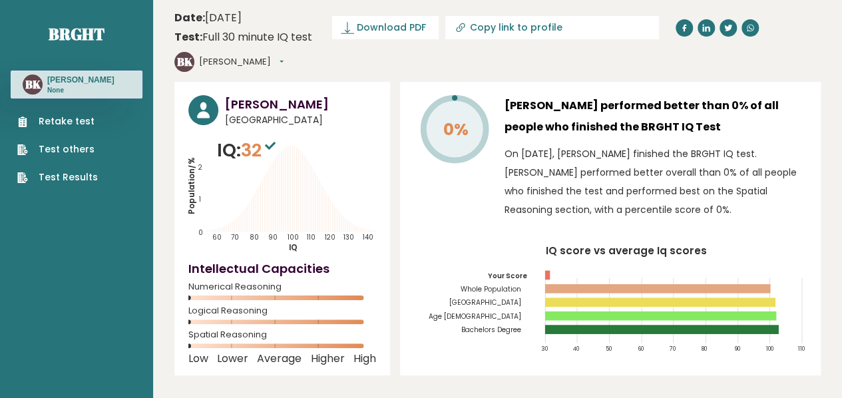
click at [71, 176] on link "Test Results" at bounding box center [57, 177] width 81 height 14
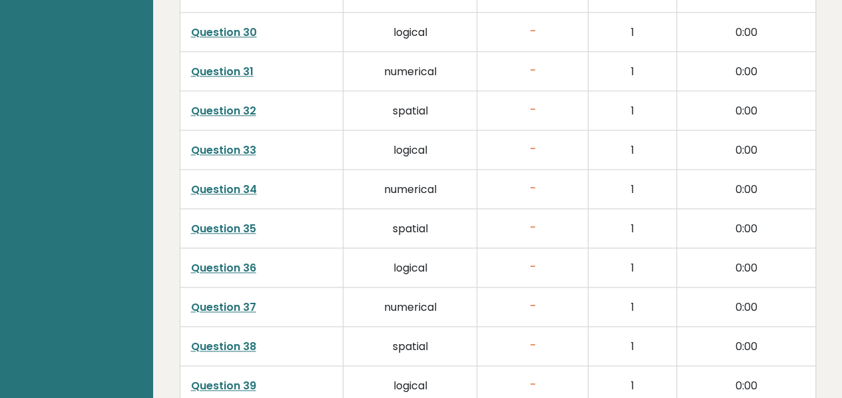
scroll to position [3455, 0]
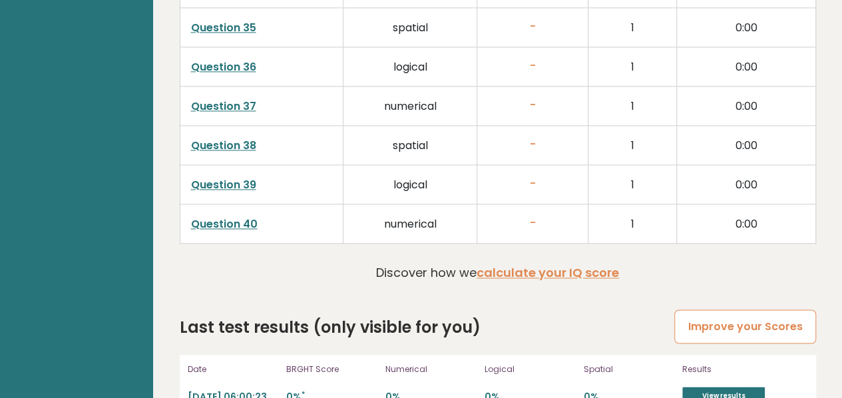
click at [719, 309] on link "Improve your Scores" at bounding box center [744, 326] width 141 height 34
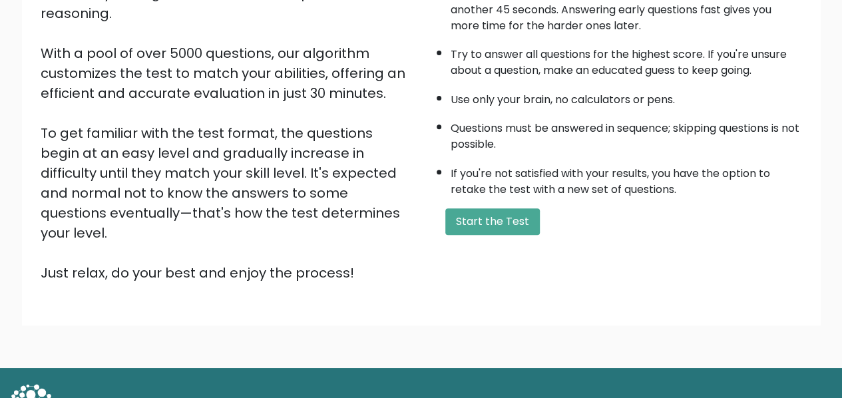
scroll to position [212, 0]
